Goal: Information Seeking & Learning: Understand process/instructions

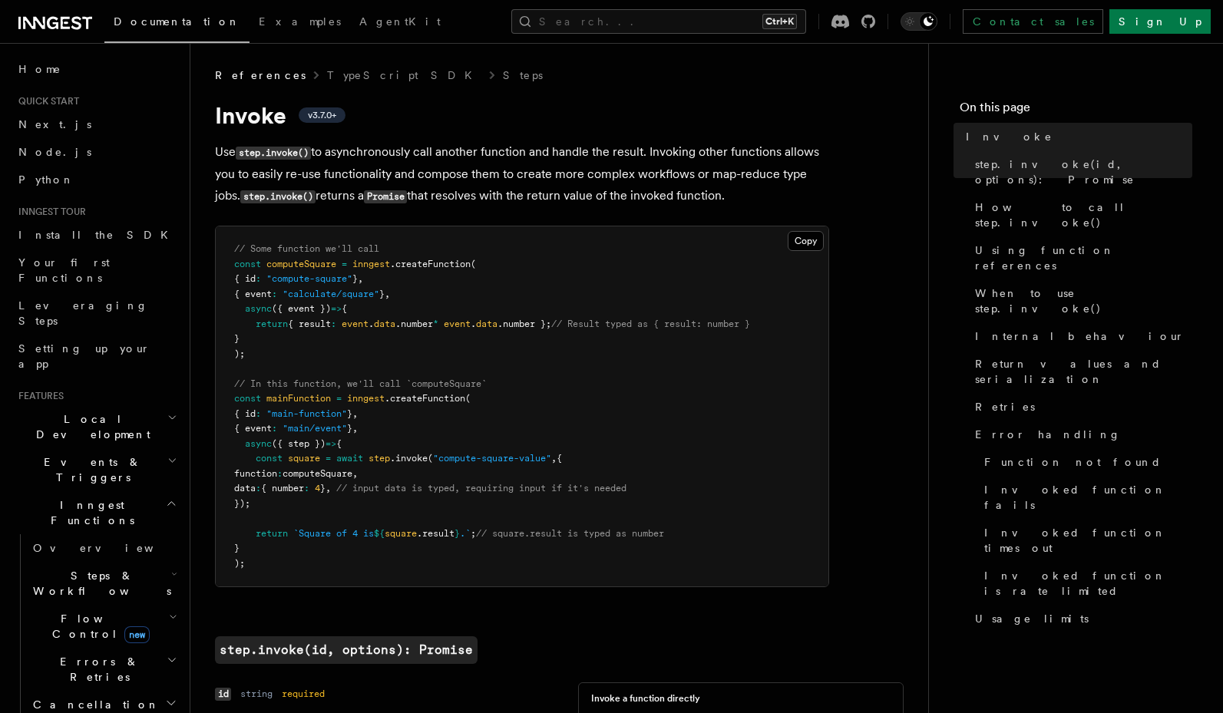
scroll to position [921, 0]
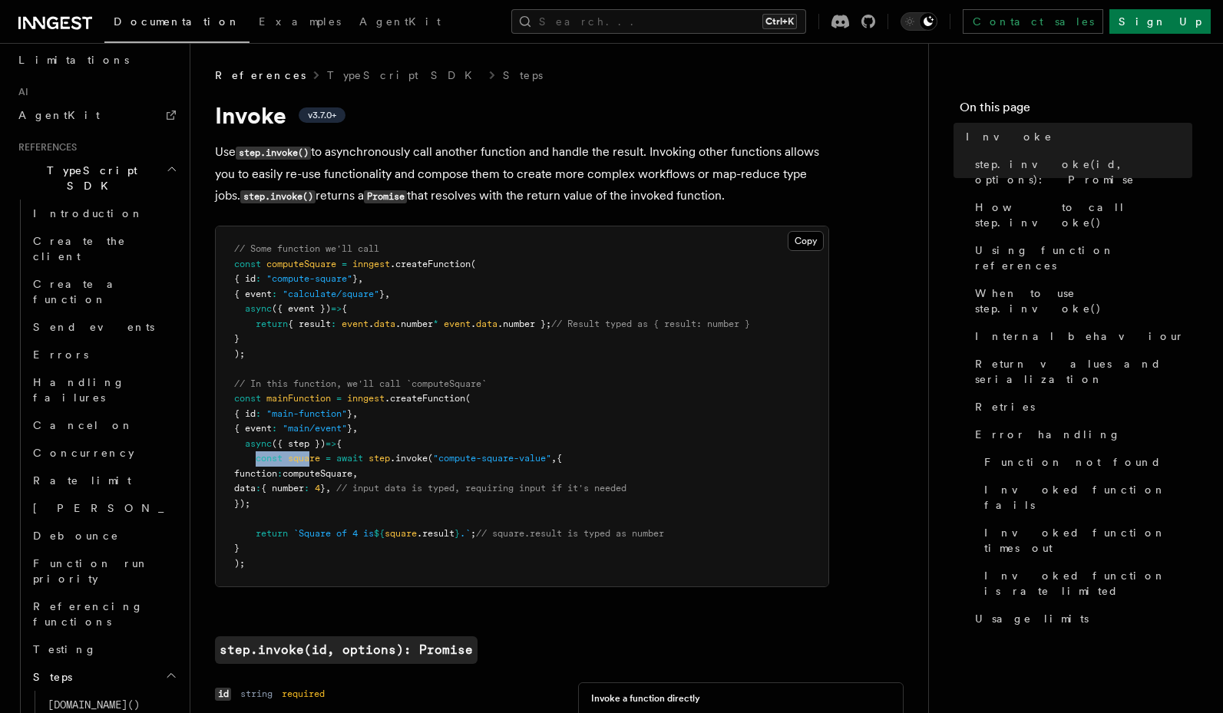
drag, startPoint x: 254, startPoint y: 461, endPoint x: 312, endPoint y: 461, distance: 57.6
click at [312, 461] on span "const square = await step .invoke ( "compute-square-value" , {" at bounding box center [398, 458] width 328 height 11
click at [312, 461] on span "square" at bounding box center [304, 458] width 32 height 11
click at [312, 451] on pre "// Some function we'll call const computeSquare = inngest .createFunction ( { i…" at bounding box center [522, 407] width 613 height 360
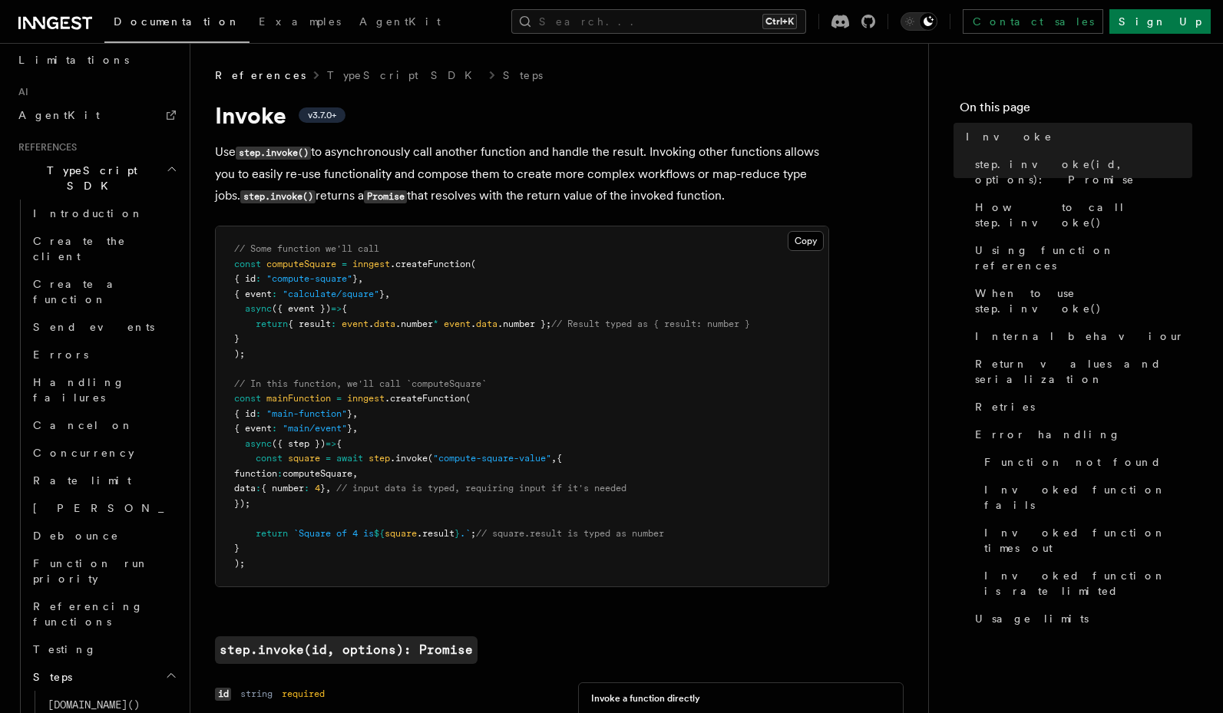
click at [352, 468] on span "computeSquare" at bounding box center [318, 473] width 70 height 11
drag, startPoint x: 248, startPoint y: 445, endPoint x: 268, endPoint y: 461, distance: 26.2
click at [268, 461] on code "// Some function we'll call const computeSquare = inngest .createFunction ( { i…" at bounding box center [492, 406] width 516 height 326
click at [268, 461] on span "const" at bounding box center [269, 458] width 27 height 11
drag, startPoint x: 259, startPoint y: 464, endPoint x: 316, endPoint y: 503, distance: 69.0
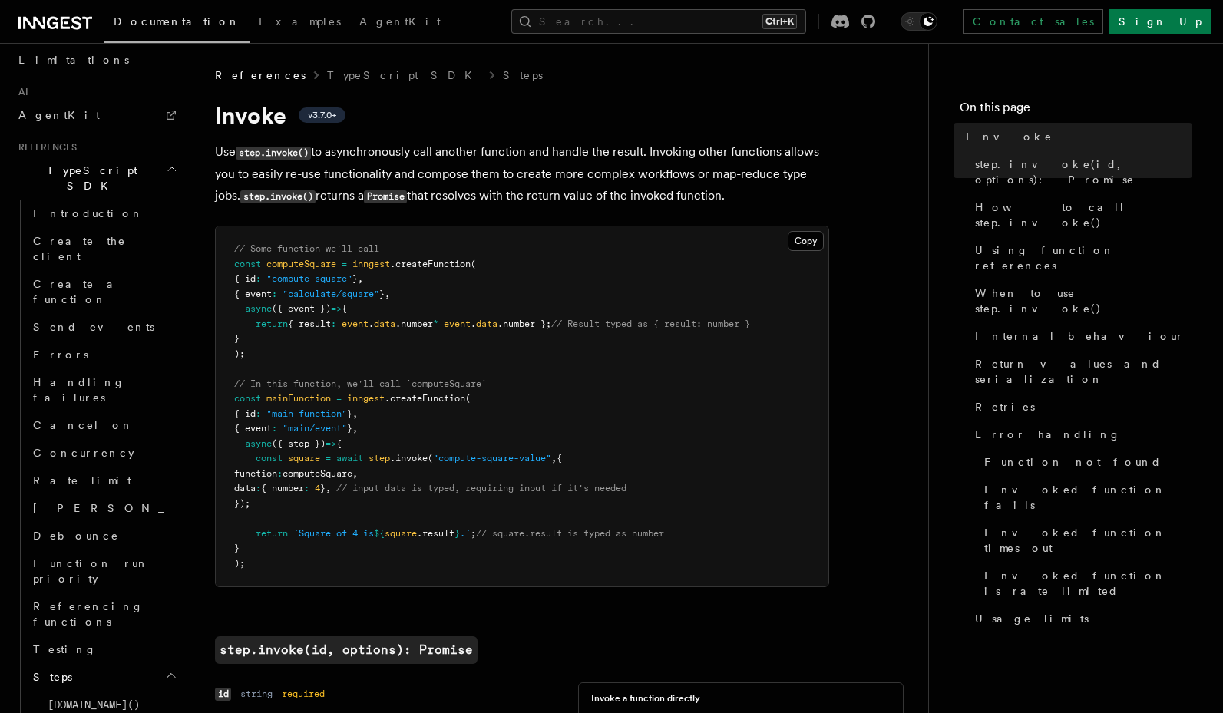
click at [316, 503] on pre "// Some function we'll call const computeSquare = inngest .createFunction ( { i…" at bounding box center [522, 407] width 613 height 360
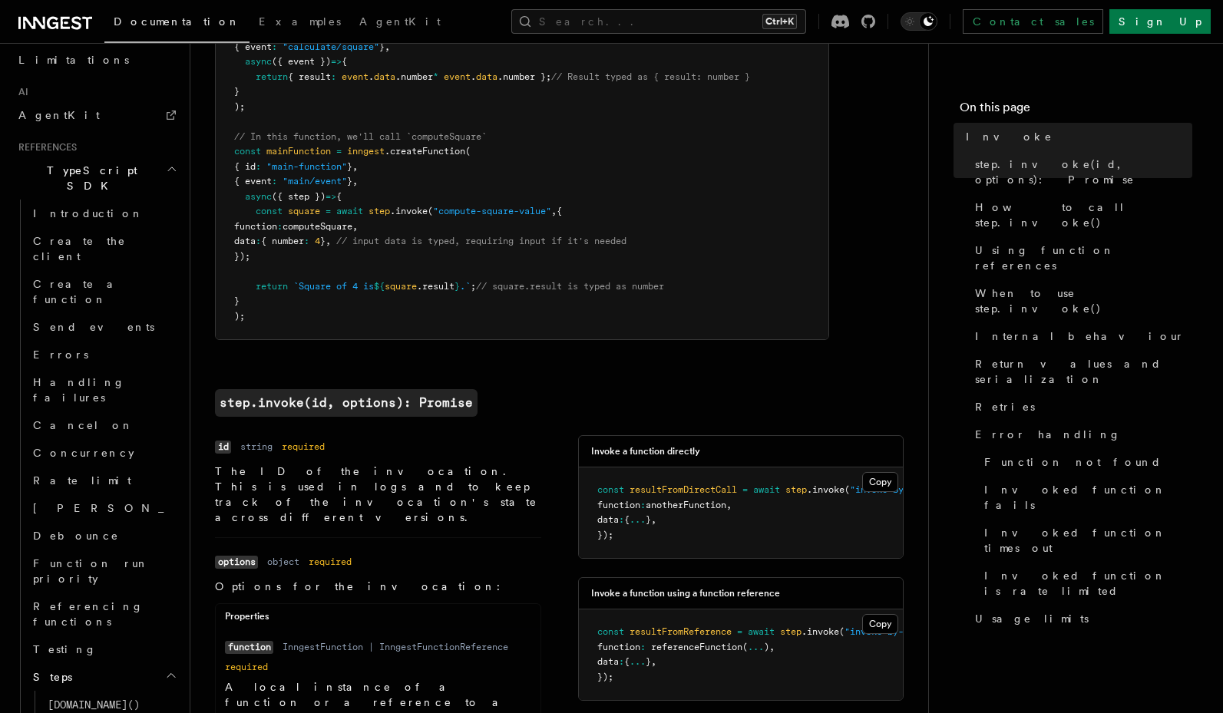
scroll to position [276, 0]
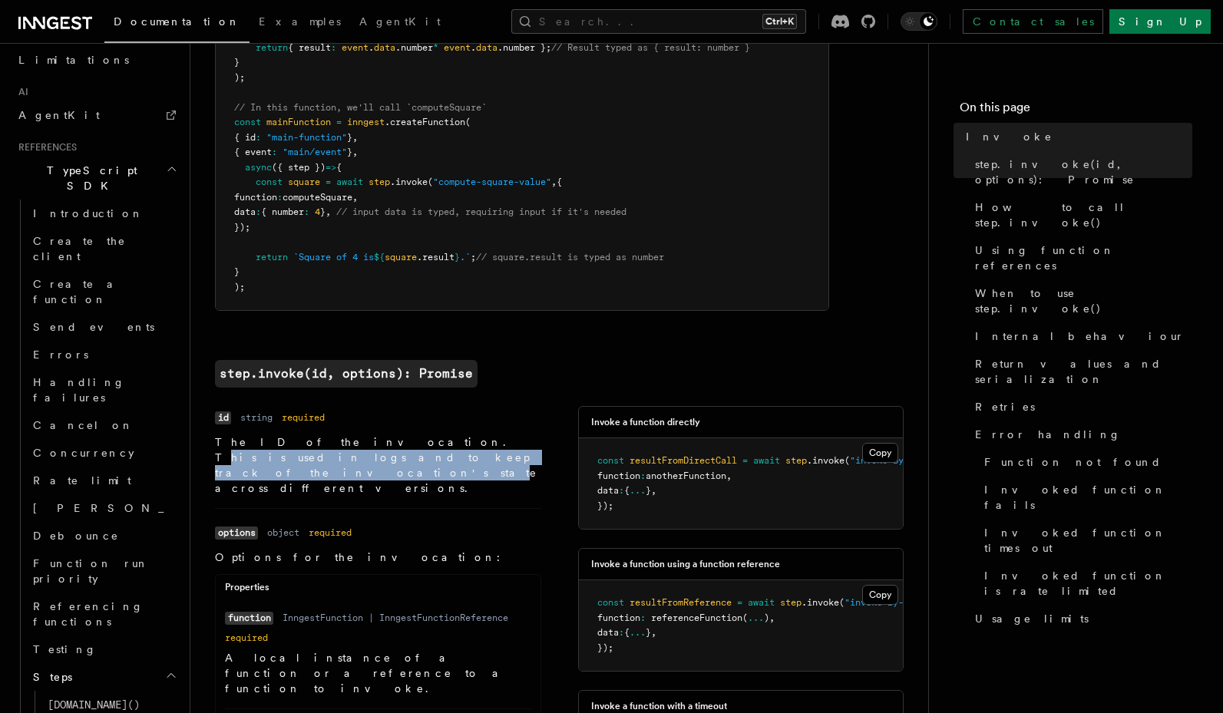
drag, startPoint x: 294, startPoint y: 457, endPoint x: 342, endPoint y: 448, distance: 48.5
click at [342, 448] on p "The ID of the invocation. This is used in logs and to keep track of the invocat…" at bounding box center [378, 465] width 326 height 61
drag, startPoint x: 361, startPoint y: 448, endPoint x: 370, endPoint y: 459, distance: 14.7
click at [370, 459] on p "The ID of the invocation. This is used in logs and to keep track of the invocat…" at bounding box center [378, 465] width 326 height 61
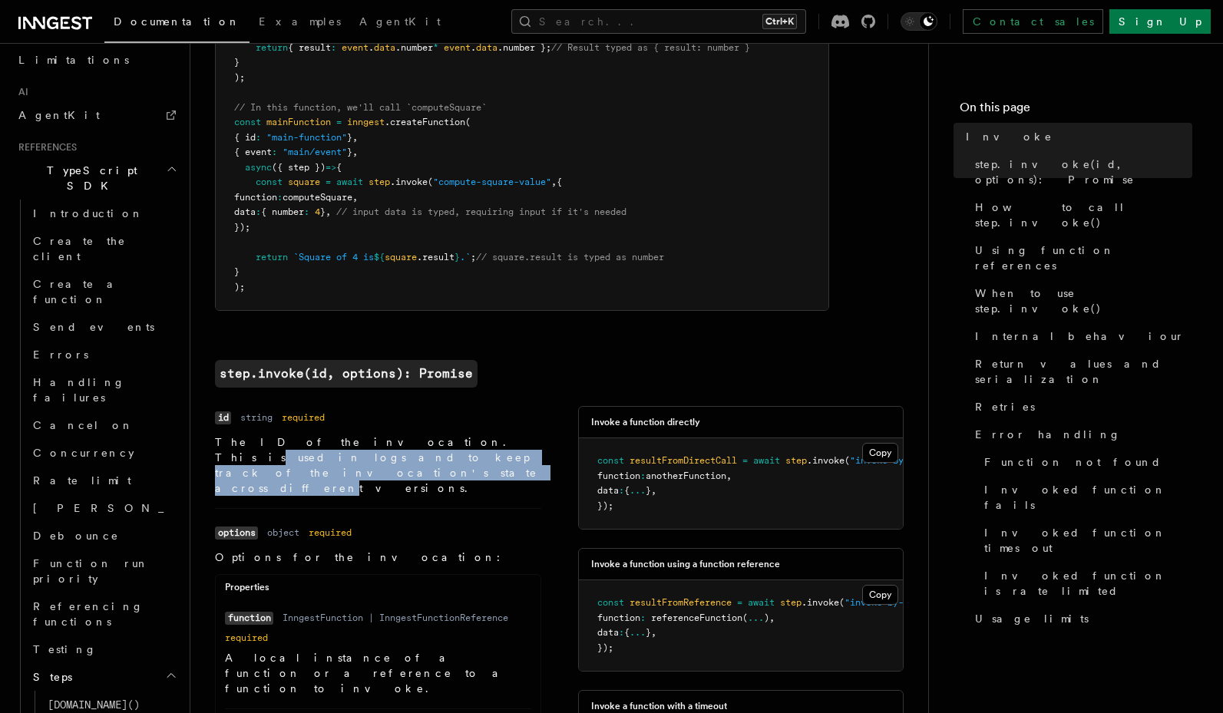
click at [370, 459] on p "The ID of the invocation. This is used in logs and to keep track of the invocat…" at bounding box center [378, 465] width 326 height 61
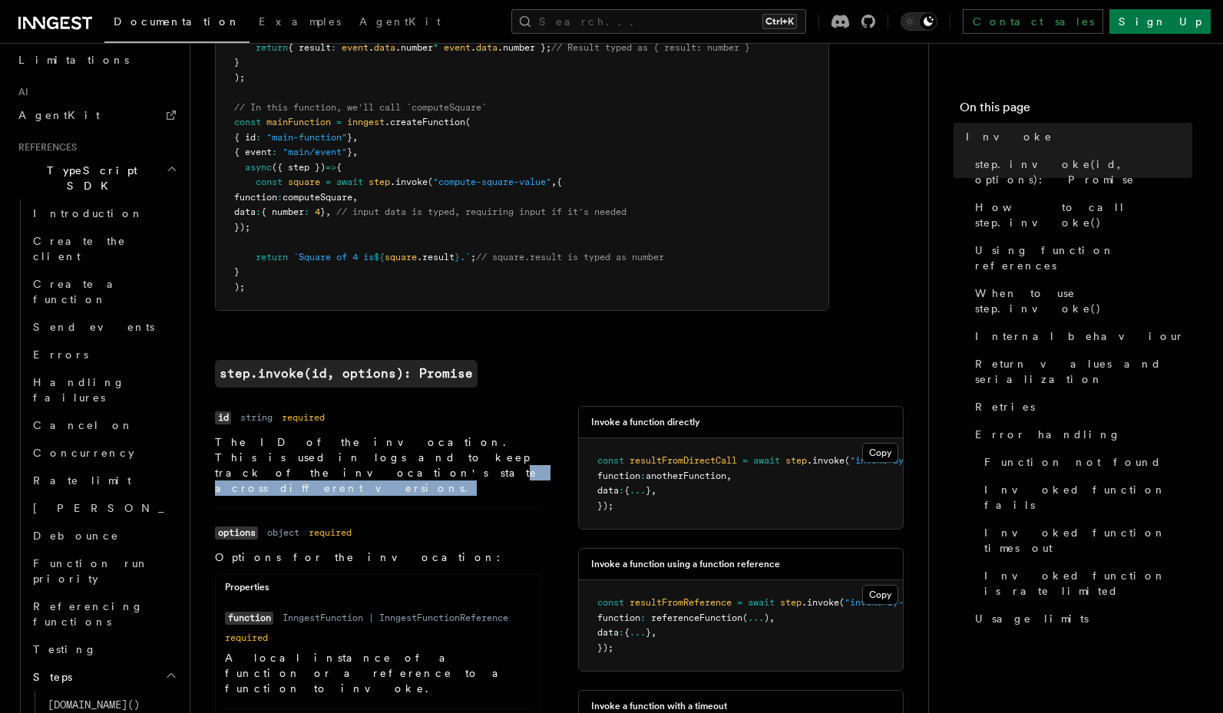
drag, startPoint x: 365, startPoint y: 467, endPoint x: 294, endPoint y: 464, distance: 71.5
click at [294, 464] on li "Name id Type string Required required Description The ID of the invocation. Thi…" at bounding box center [378, 457] width 326 height 102
click at [294, 464] on p "The ID of the invocation. This is used in logs and to keep track of the invocat…" at bounding box center [378, 465] width 326 height 61
click at [286, 461] on p "The ID of the invocation. This is used in logs and to keep track of the invocat…" at bounding box center [378, 465] width 326 height 61
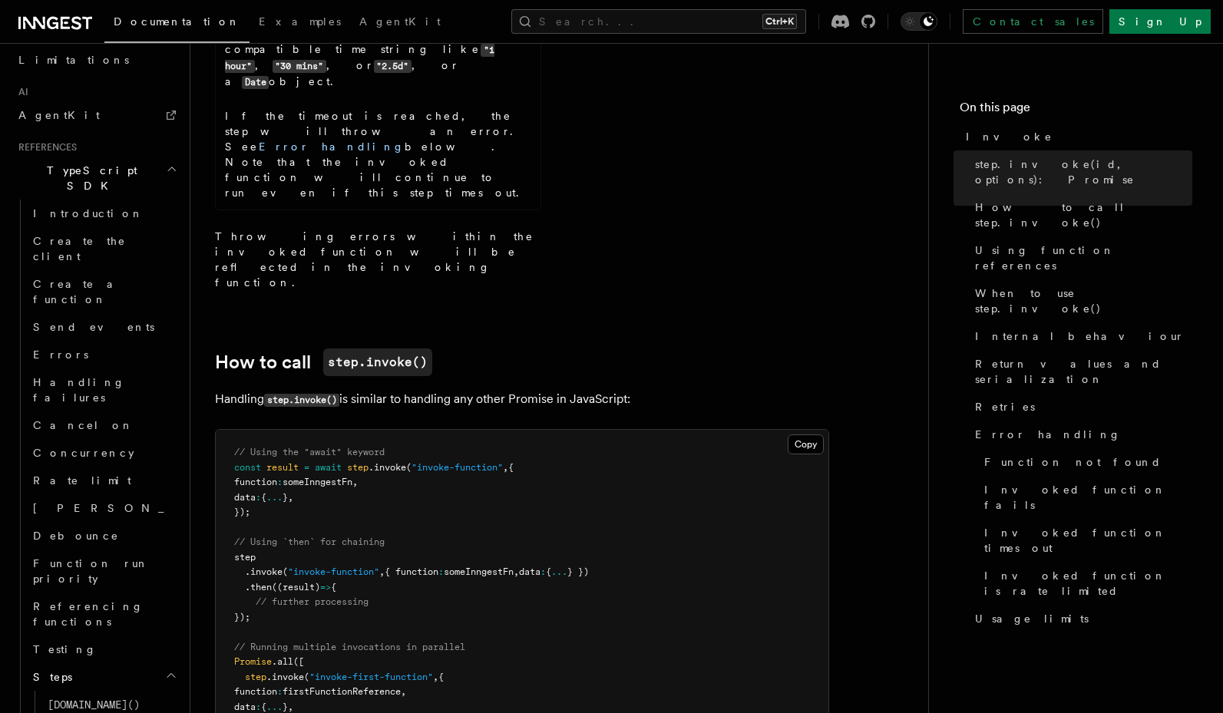
scroll to position [1290, 0]
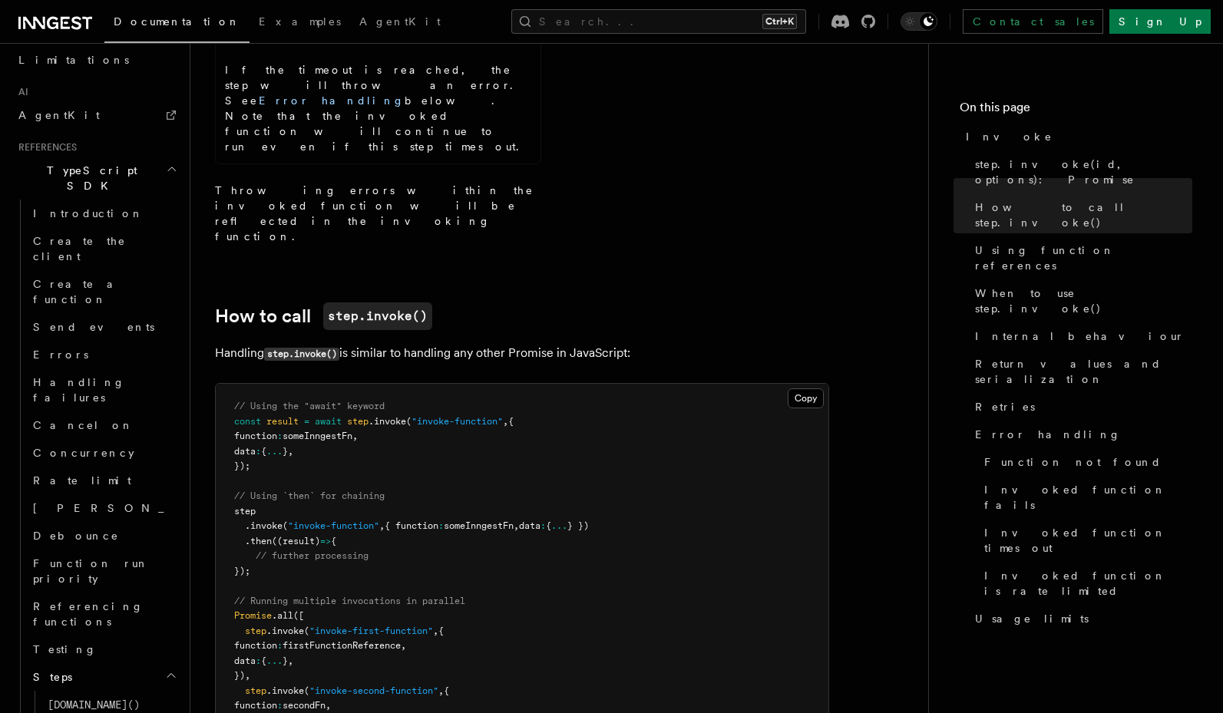
click at [385, 640] on span "firstFunctionReference" at bounding box center [342, 645] width 118 height 11
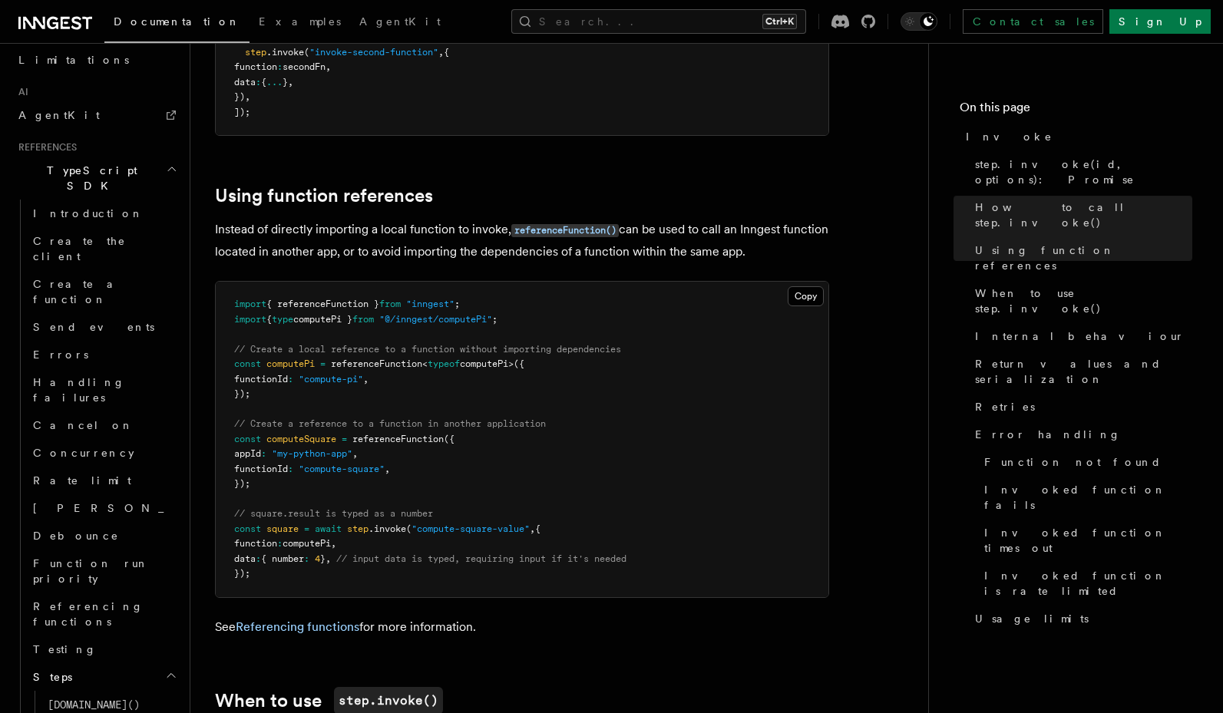
scroll to position [1935, 0]
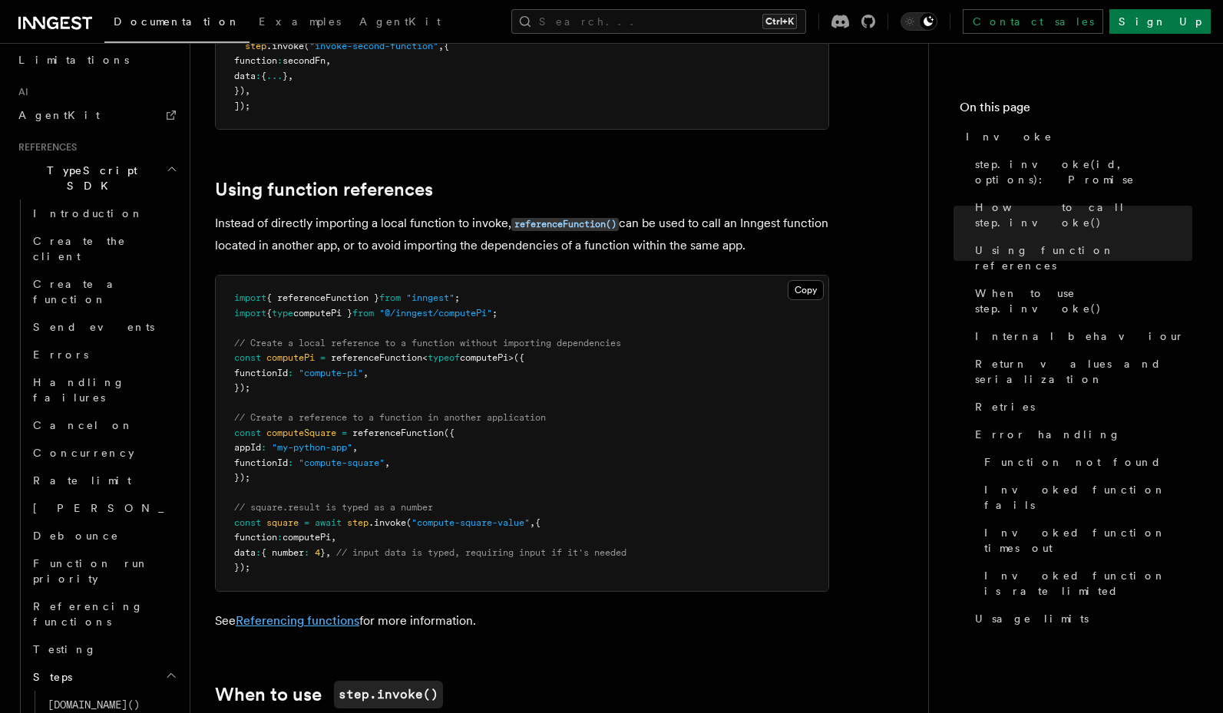
click at [283, 613] on link "Referencing functions" at bounding box center [298, 620] width 124 height 15
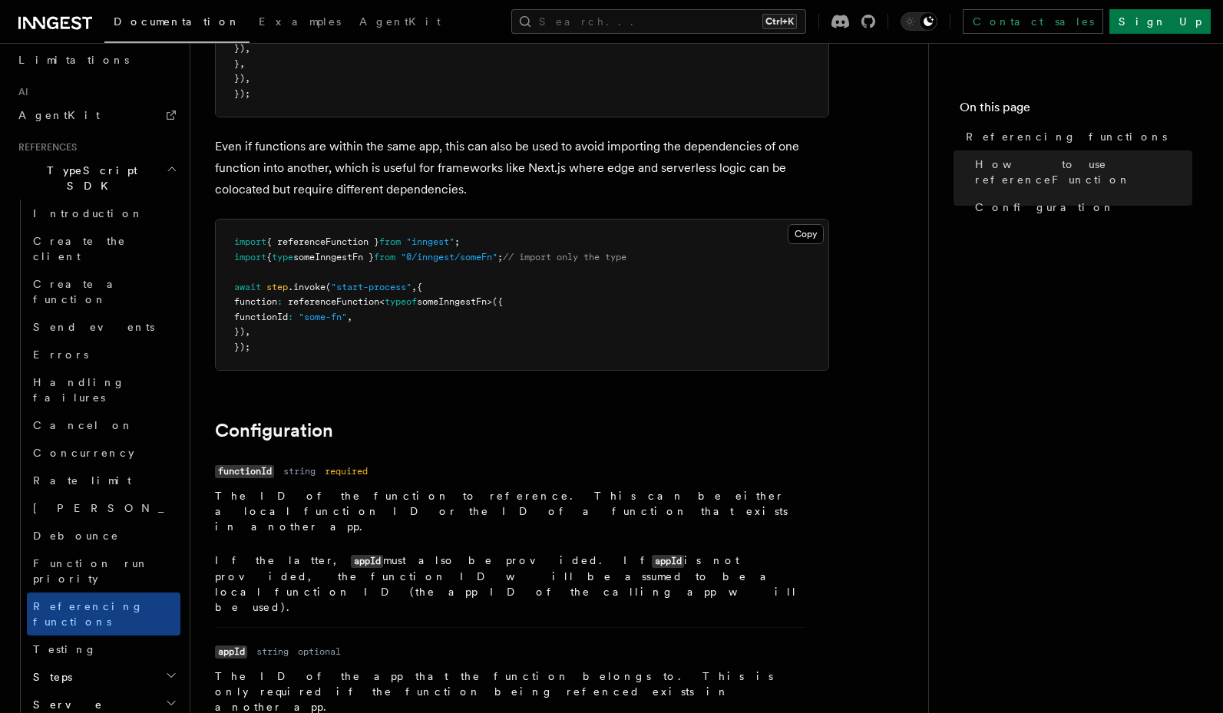
scroll to position [1658, 0]
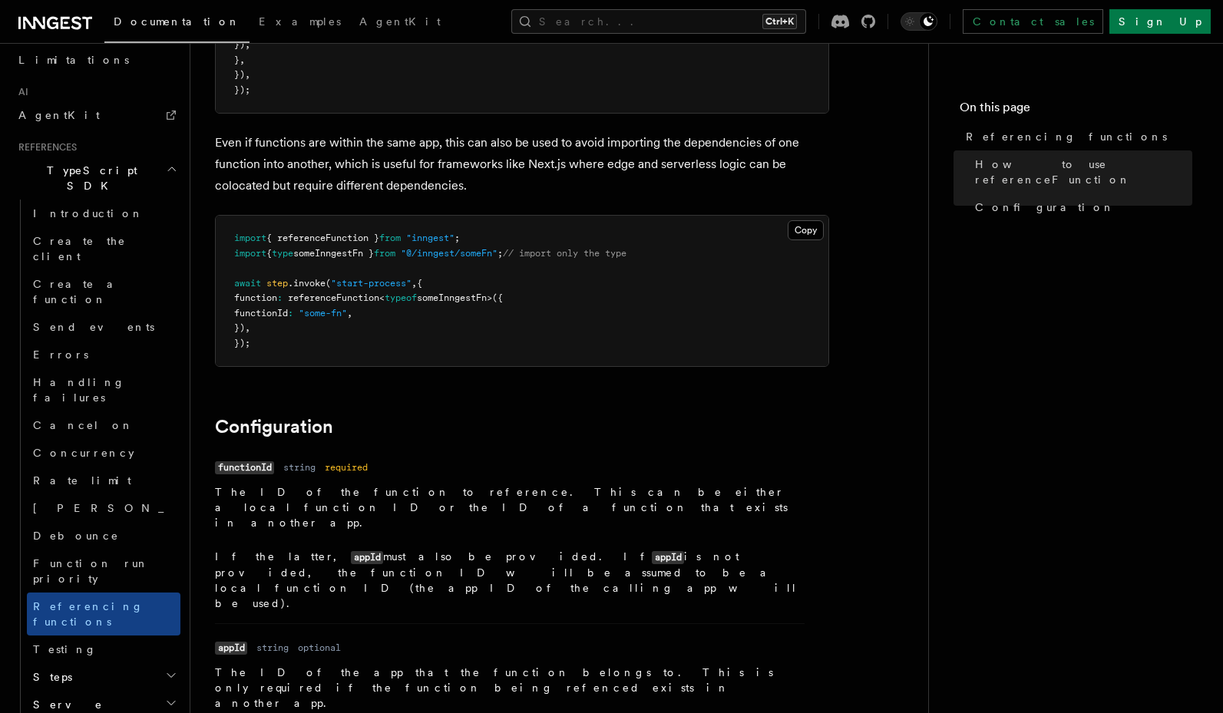
click at [1014, 415] on nav "On this page Referencing functions How to use referenceFunction Configuration" at bounding box center [1075, 378] width 295 height 670
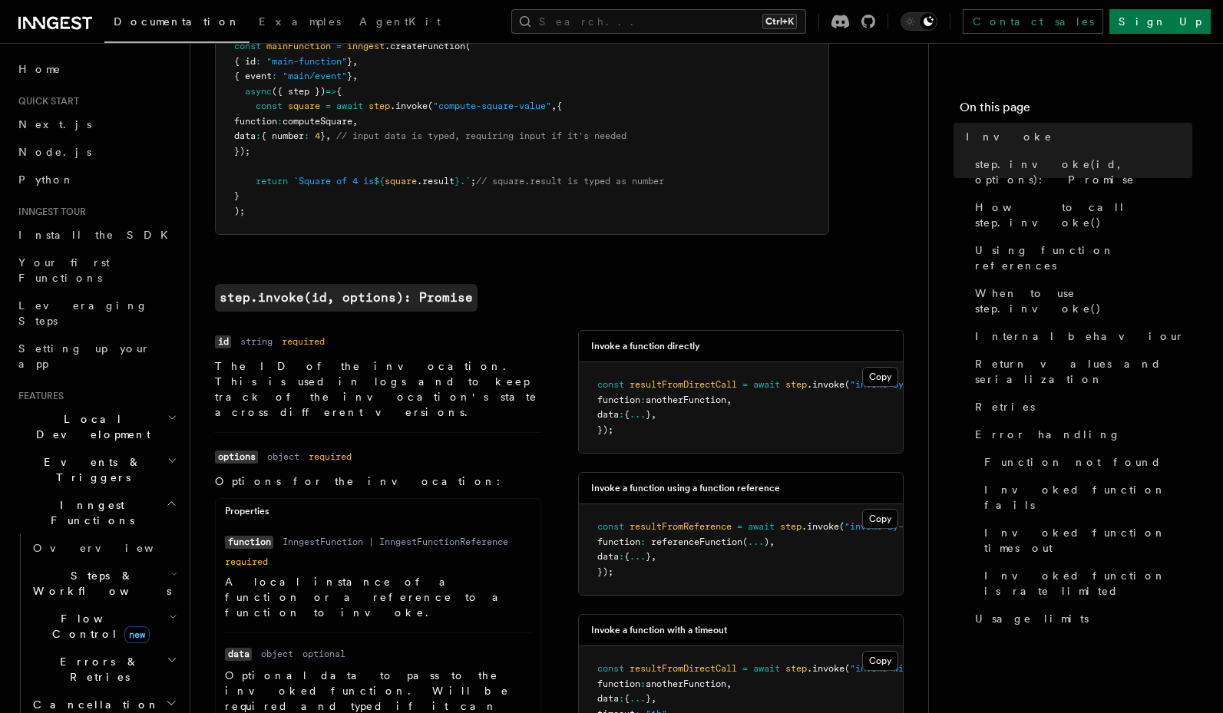
scroll to position [369, 0]
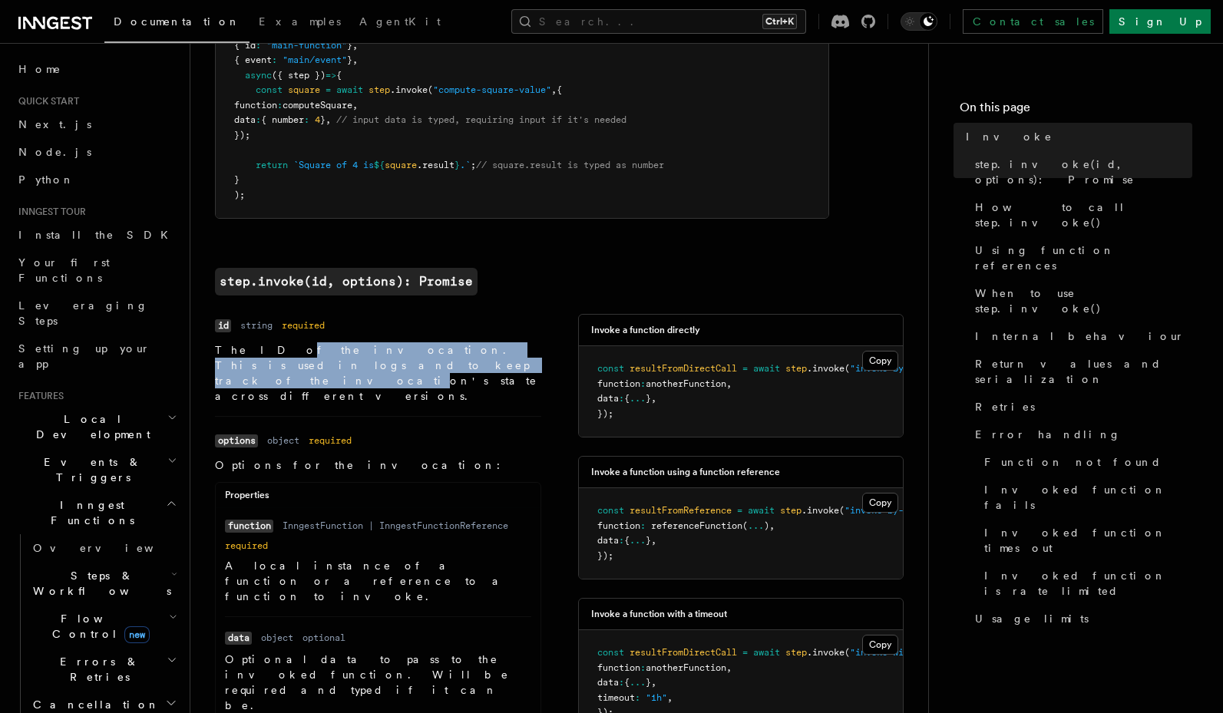
drag, startPoint x: 253, startPoint y: 356, endPoint x: 252, endPoint y: 364, distance: 7.7
click at [252, 364] on p "The ID of the invocation. This is used in logs and to keep track of the invocat…" at bounding box center [378, 372] width 326 height 61
drag, startPoint x: 265, startPoint y: 352, endPoint x: 282, endPoint y: 369, distance: 23.9
click at [282, 369] on p "The ID of the invocation. This is used in logs and to keep track of the invocat…" at bounding box center [378, 372] width 326 height 61
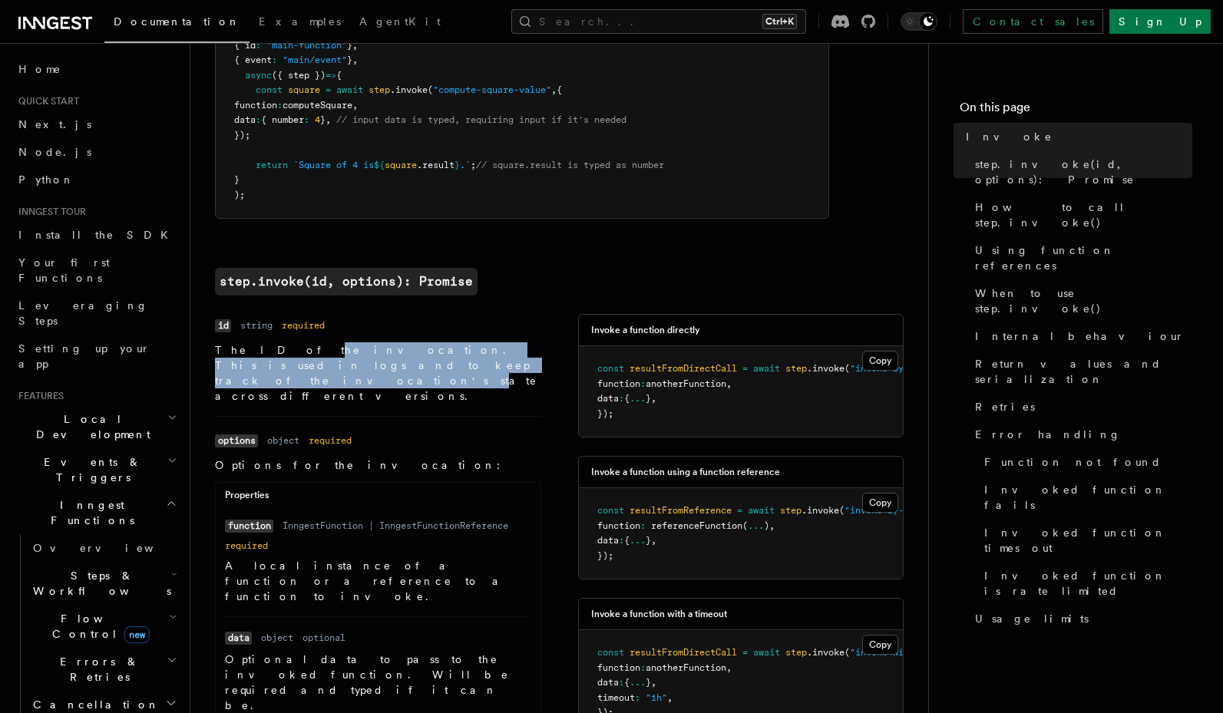
click at [282, 369] on p "The ID of the invocation. This is used in logs and to keep track of the invocat…" at bounding box center [378, 372] width 326 height 61
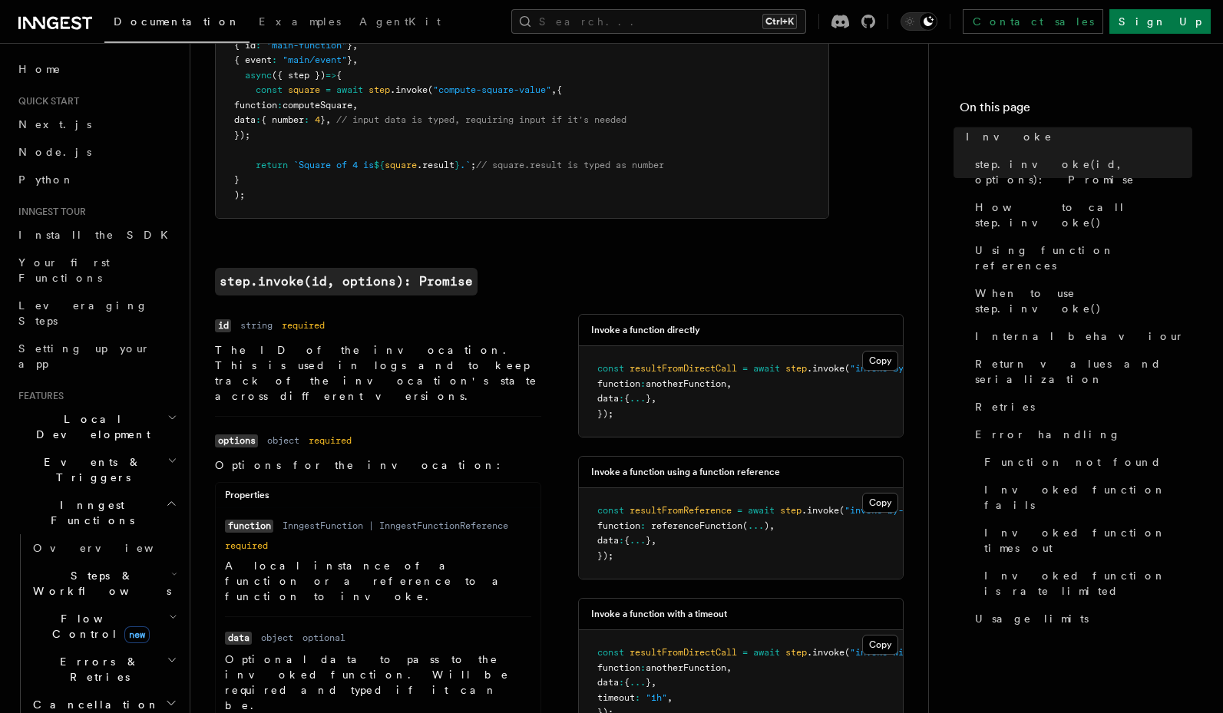
scroll to position [92, 0]
